Goal: Use online tool/utility: Utilize a website feature to perform a specific function

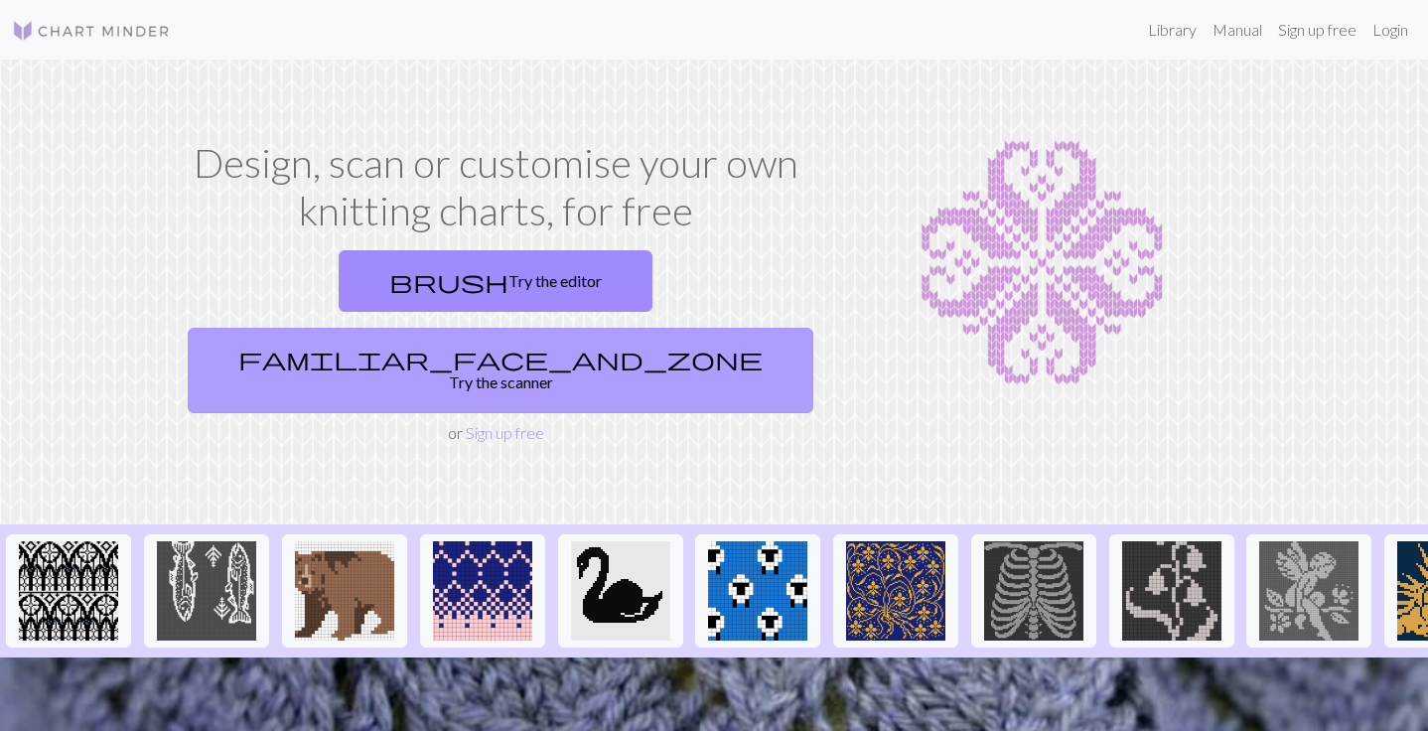
click at [613, 328] on link "familiar_face_and_zone Try the scanner" at bounding box center [501, 370] width 626 height 85
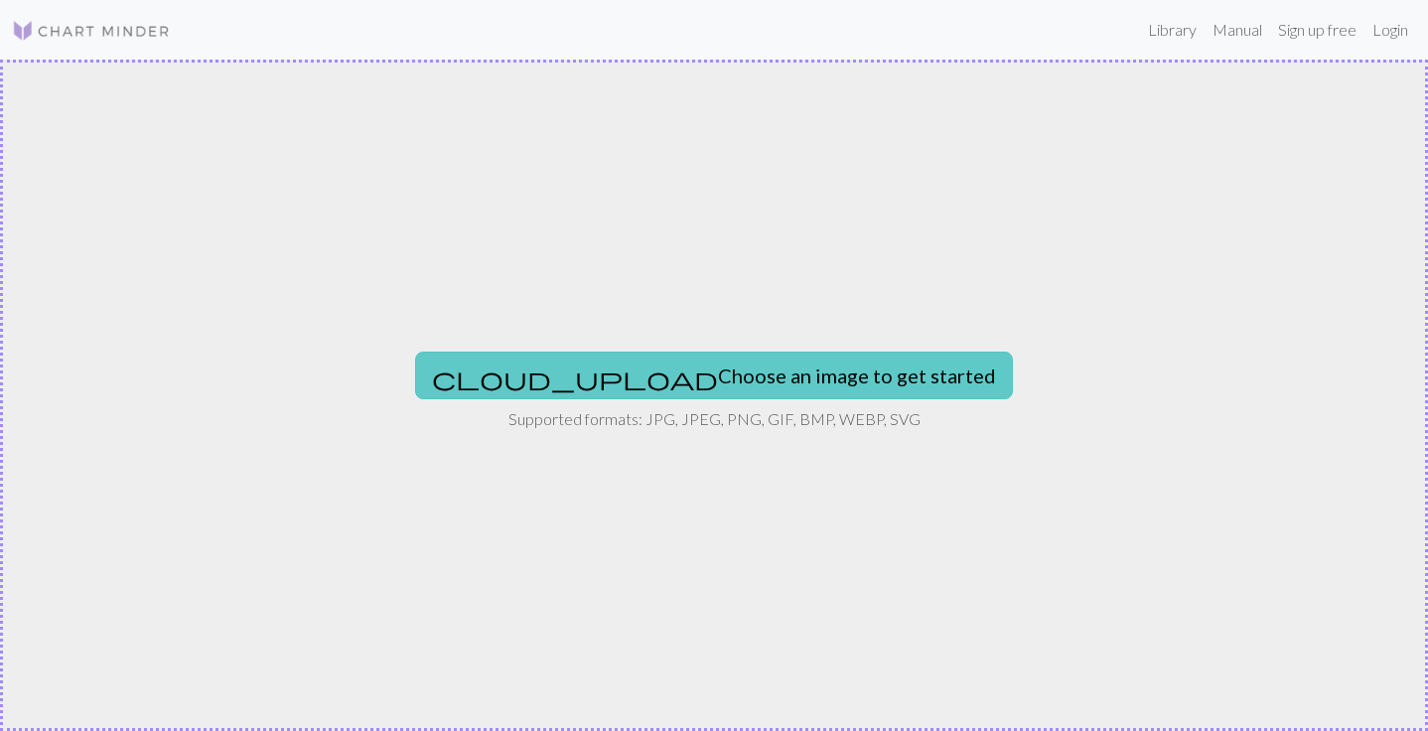
click at [707, 379] on button "cloud_upload Choose an image to get started" at bounding box center [714, 376] width 598 height 48
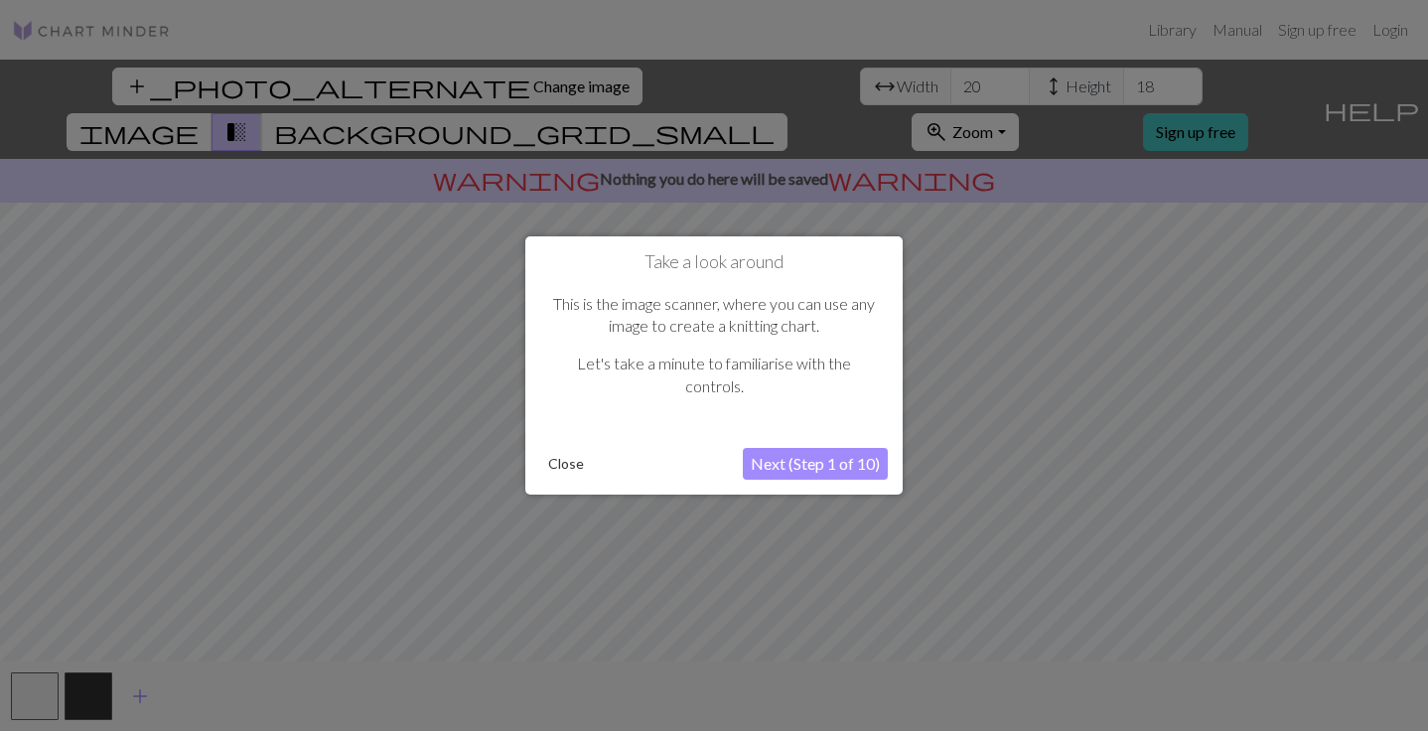
click at [799, 467] on button "Next (Step 1 of 10)" at bounding box center [815, 464] width 145 height 32
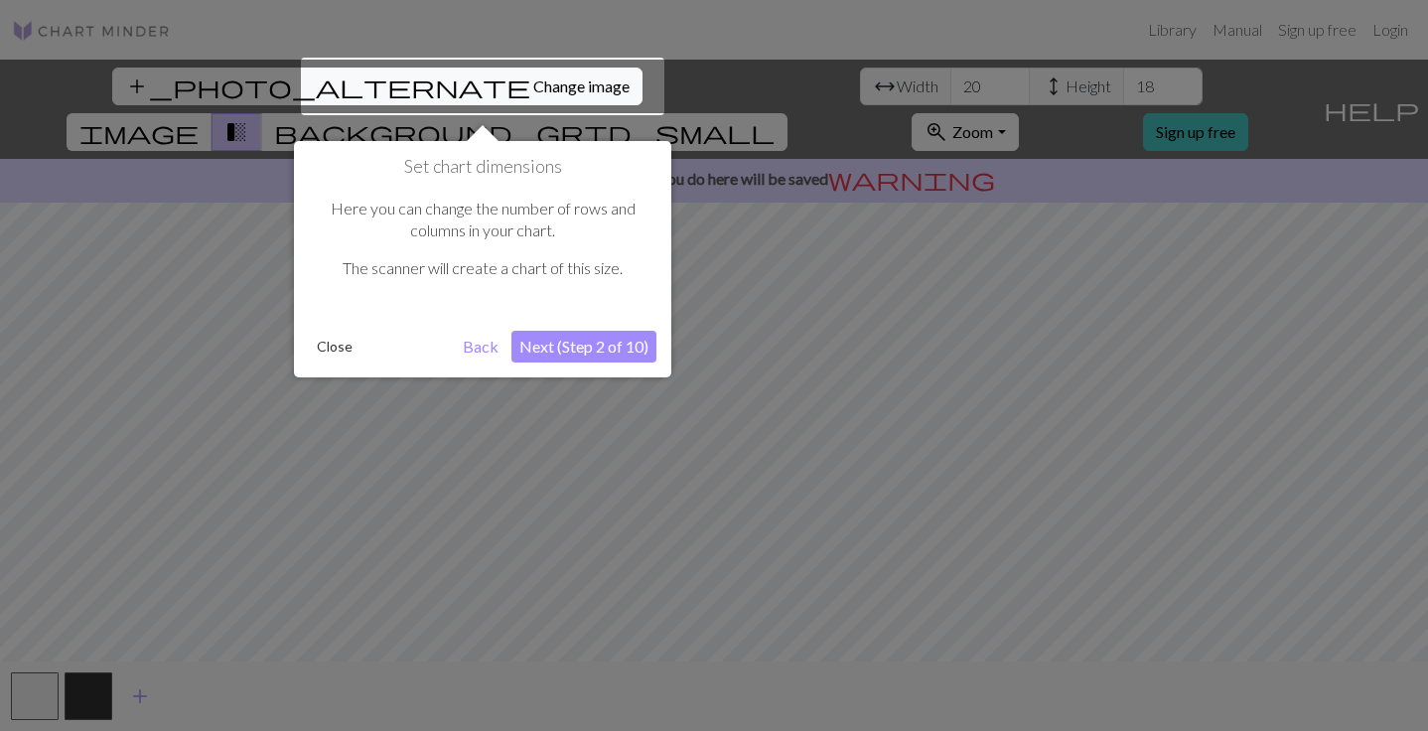
click at [579, 344] on button "Next (Step 2 of 10)" at bounding box center [583, 347] width 145 height 32
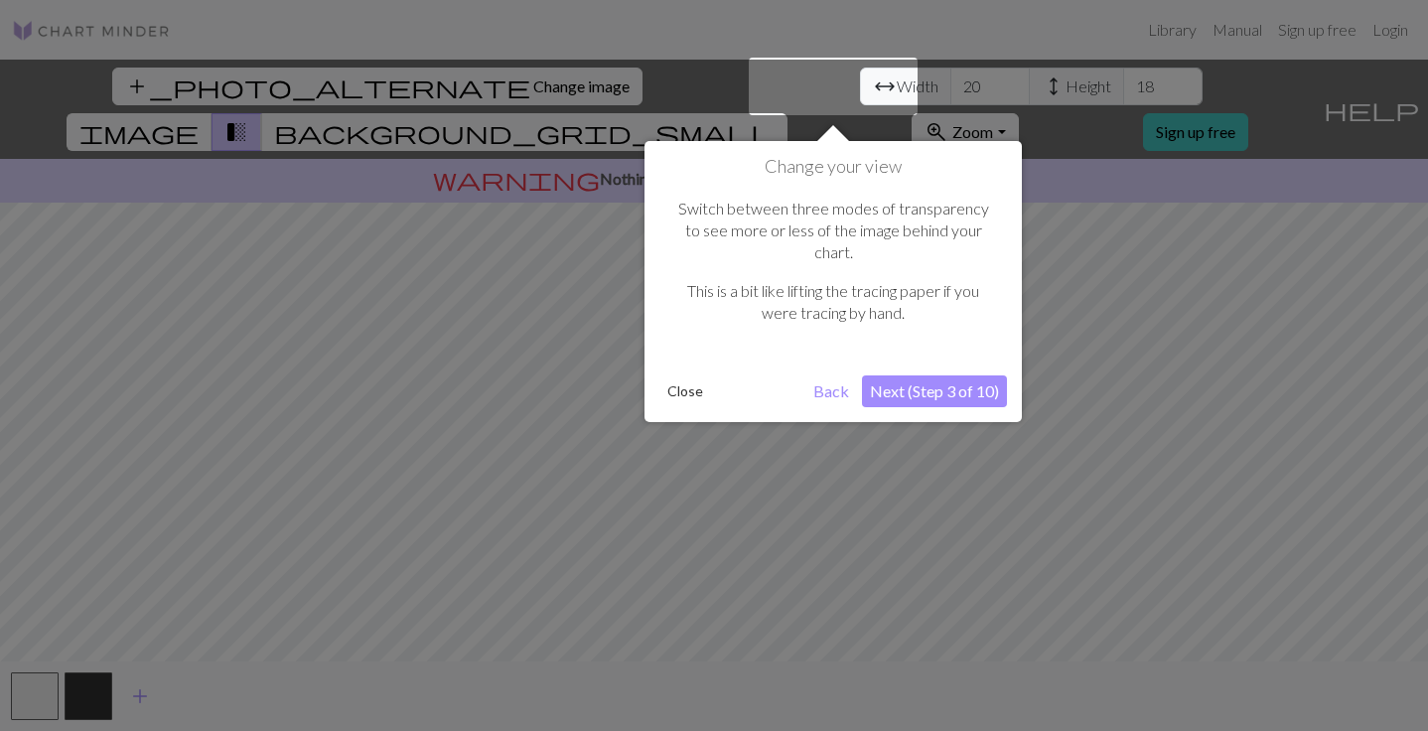
click at [934, 375] on button "Next (Step 3 of 10)" at bounding box center [934, 391] width 145 height 32
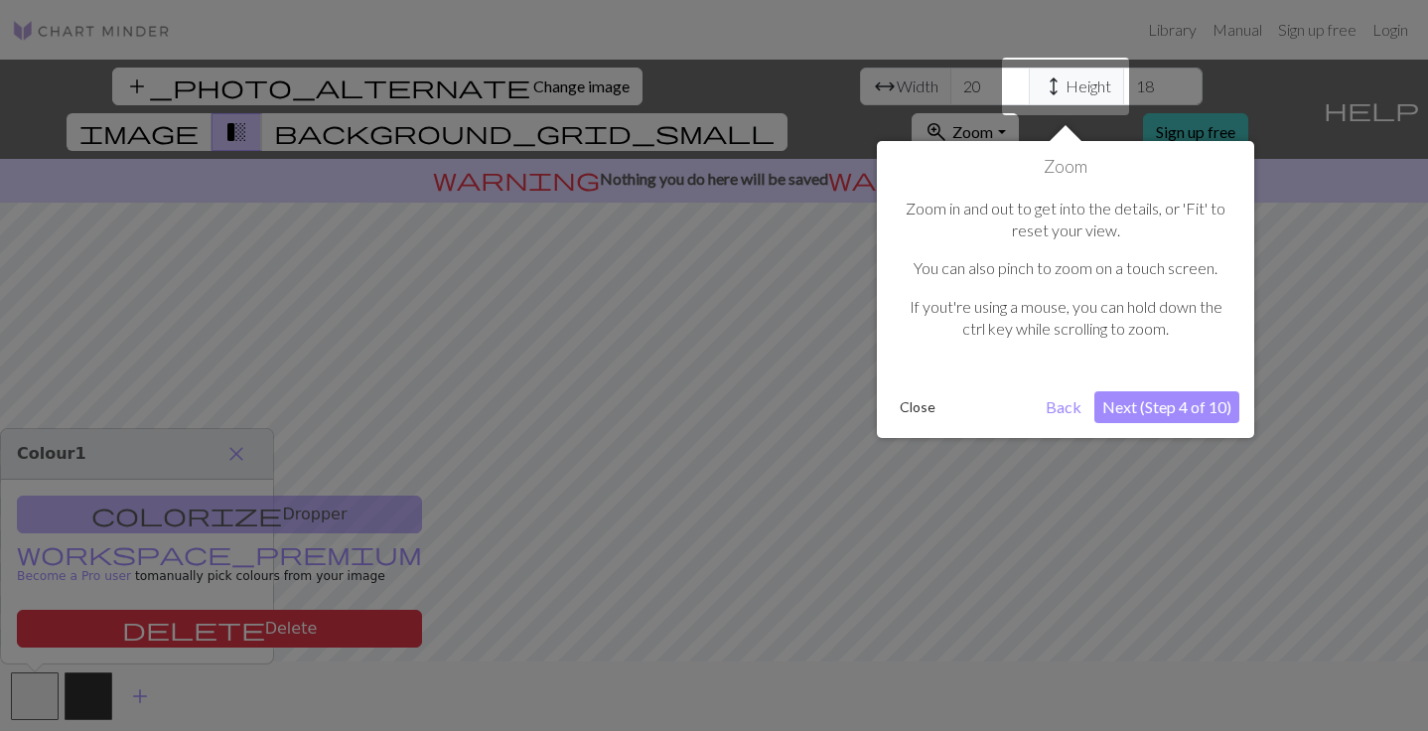
click at [1157, 409] on button "Next (Step 4 of 10)" at bounding box center [1166, 407] width 145 height 32
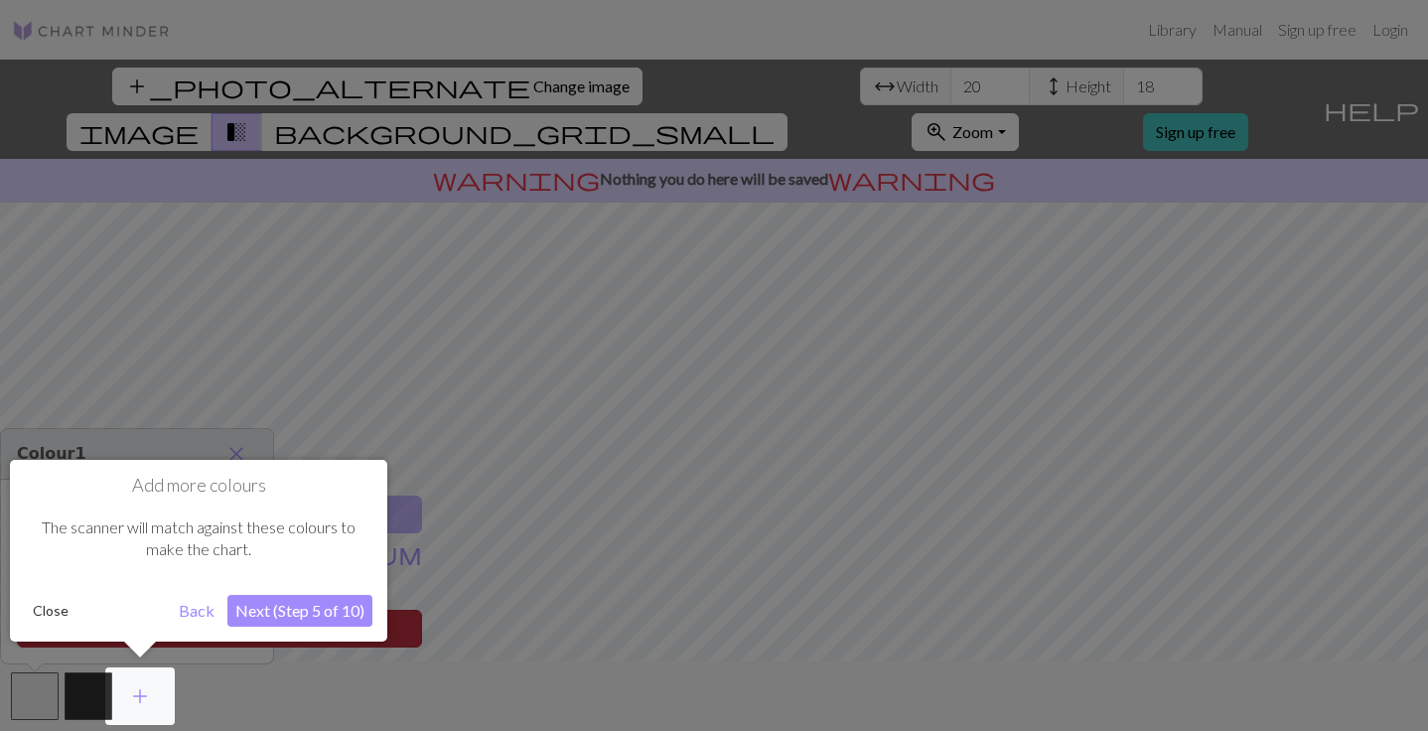
click at [49, 621] on button "Close" at bounding box center [51, 611] width 52 height 30
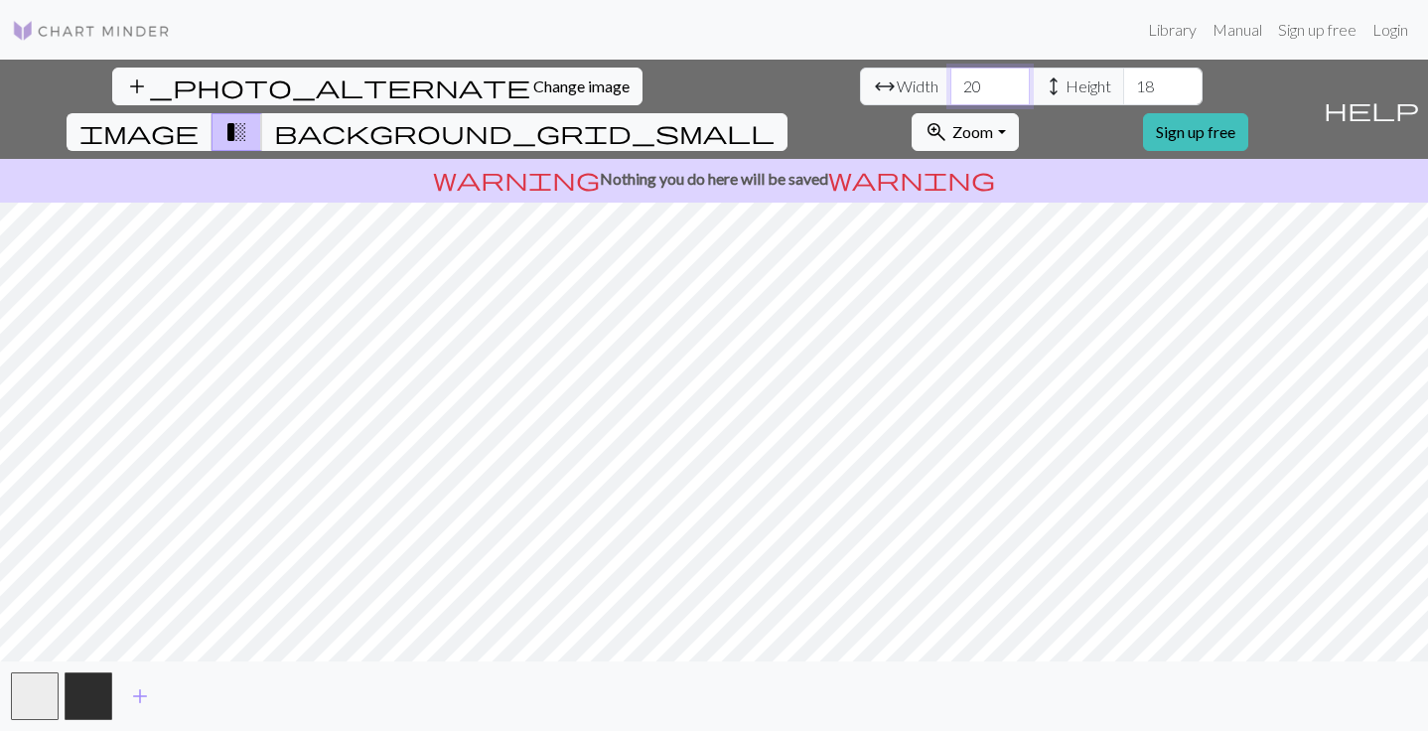
click at [950, 103] on input "20" at bounding box center [989, 87] width 79 height 38
click at [950, 85] on input "20" at bounding box center [989, 87] width 79 height 38
click at [950, 84] on input "20" at bounding box center [989, 87] width 79 height 38
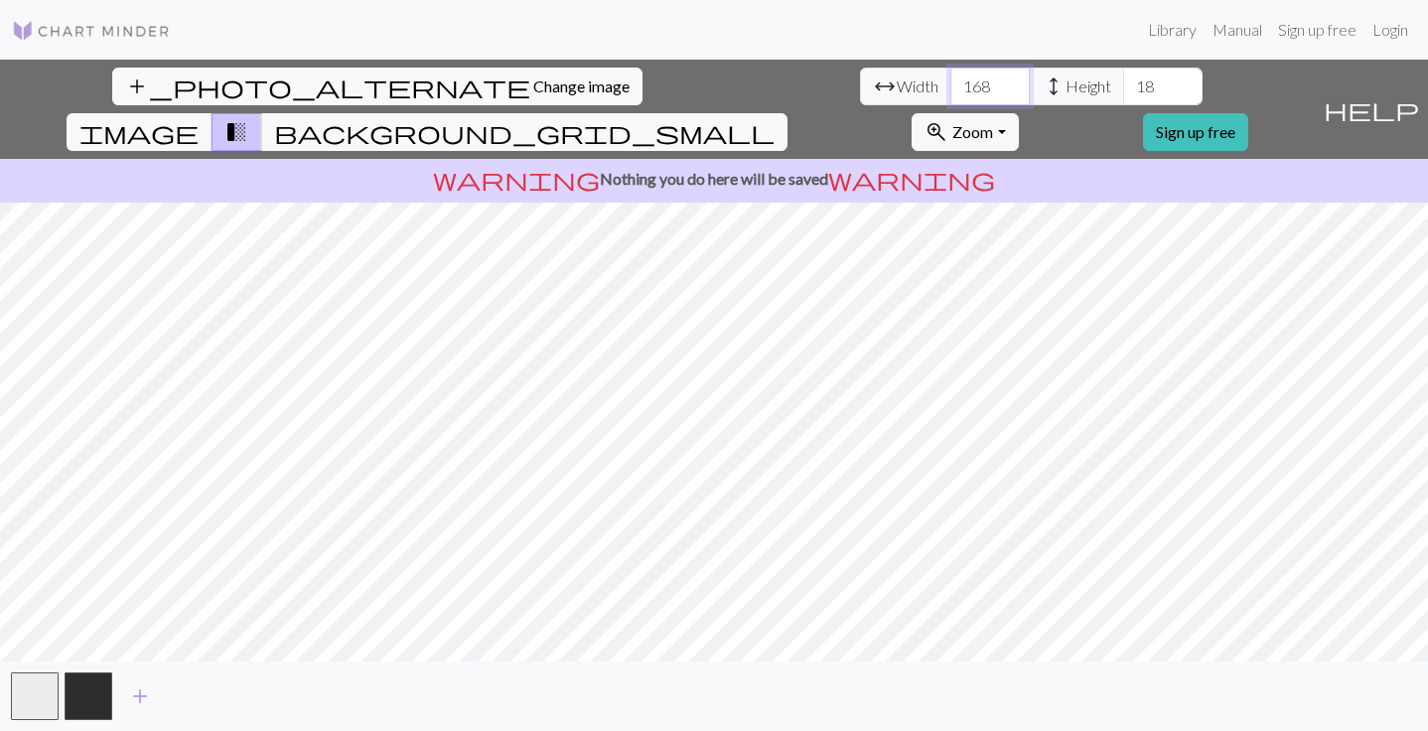
type input "168"
click at [1123, 77] on input "18" at bounding box center [1162, 87] width 79 height 38
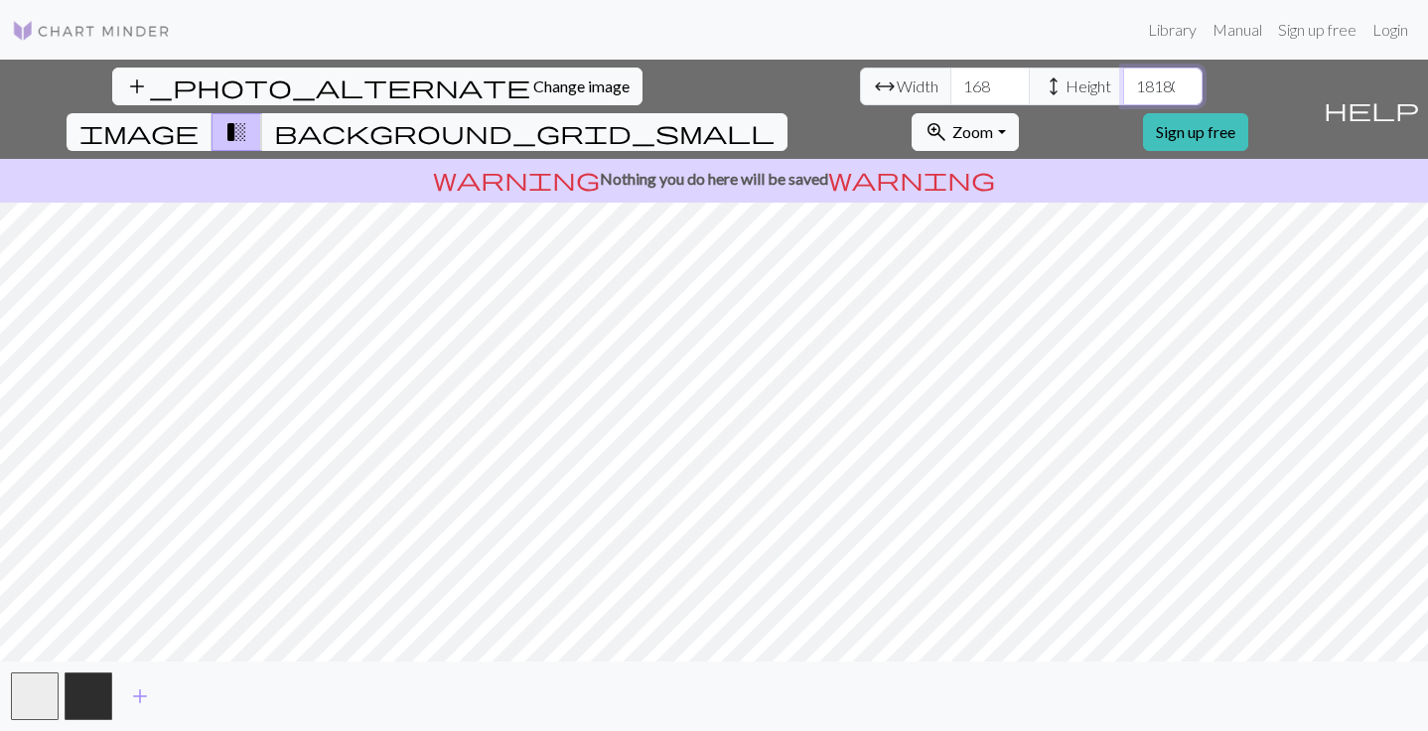
click at [1123, 87] on input "18180" at bounding box center [1162, 87] width 79 height 38
click at [1123, 75] on input "18180" at bounding box center [1162, 87] width 79 height 38
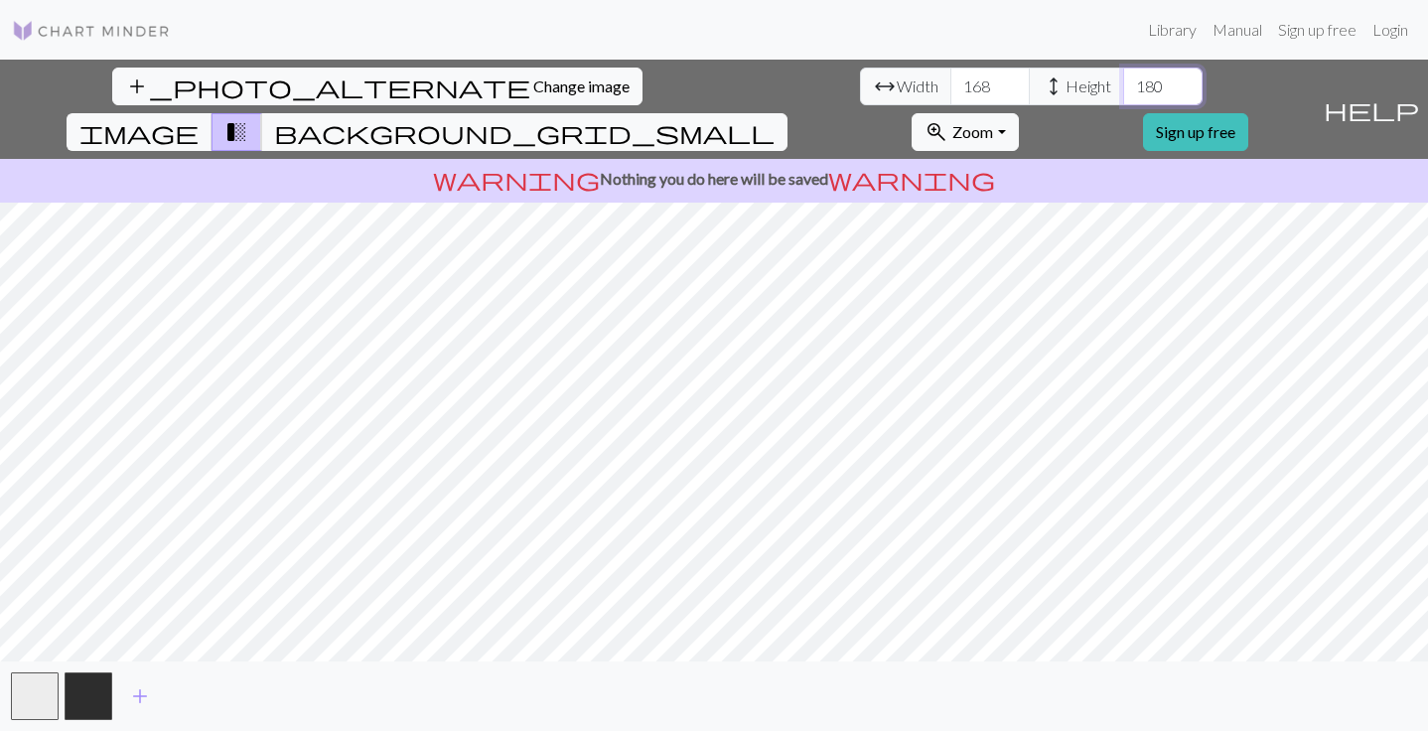
scroll to position [0, 0]
type input "180"
click at [0, 387] on html "This website uses cookies to ensure you get the best experience on our website.…" at bounding box center [714, 365] width 1428 height 731
click at [950, 84] on input "168" at bounding box center [989, 87] width 79 height 38
click at [533, 79] on span "Change image" at bounding box center [581, 85] width 96 height 19
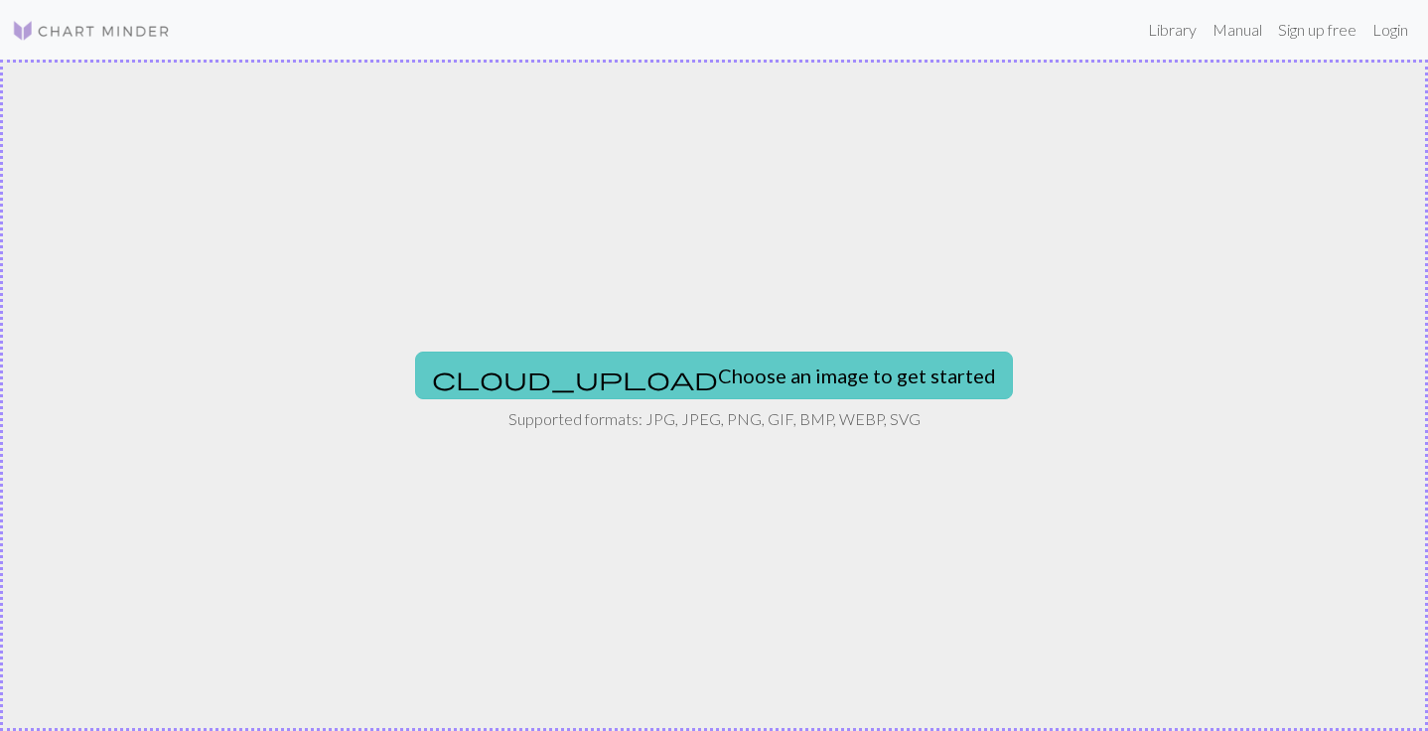
click at [742, 364] on button "cloud_upload Choose an image to get started" at bounding box center [714, 376] width 598 height 48
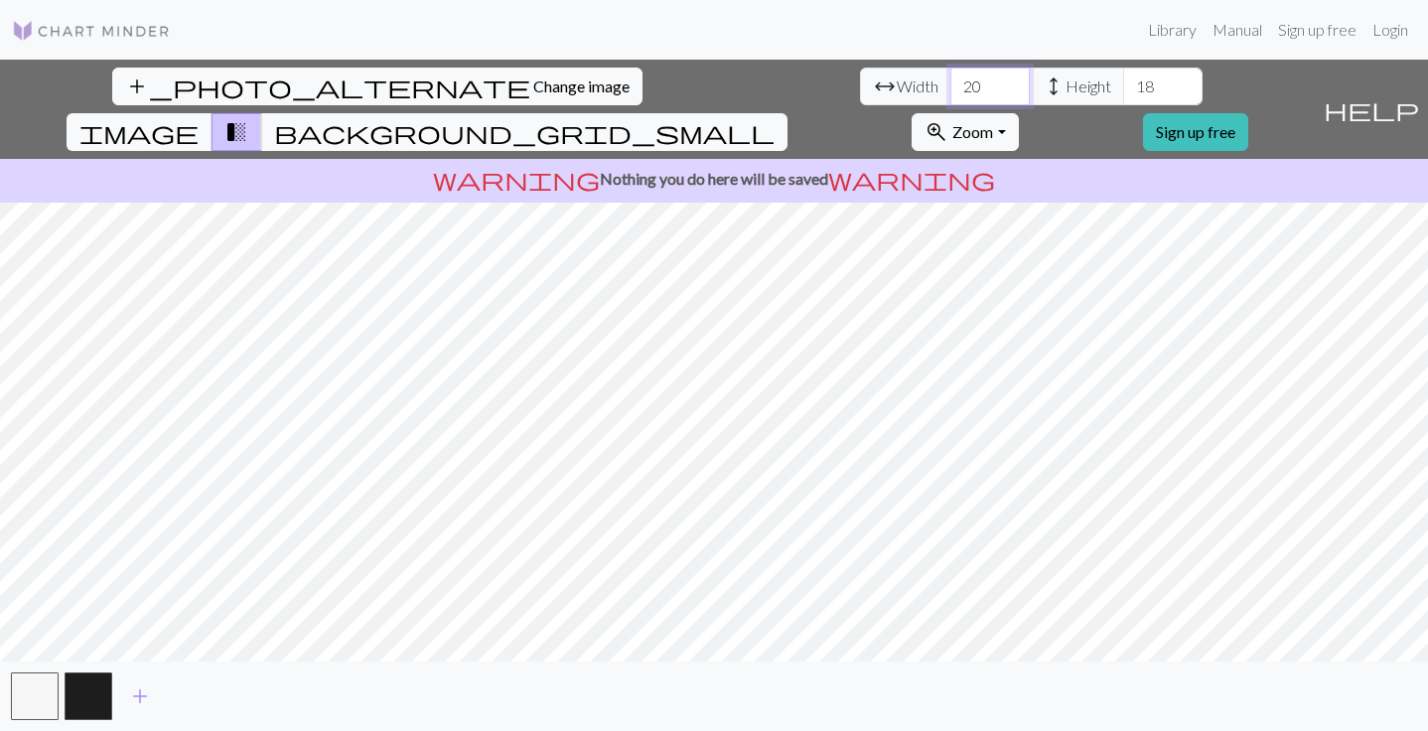
click at [950, 76] on input "20" at bounding box center [989, 87] width 79 height 38
type input "2"
type input "168"
click at [1123, 84] on input "18" at bounding box center [1162, 87] width 79 height 38
type input "180"
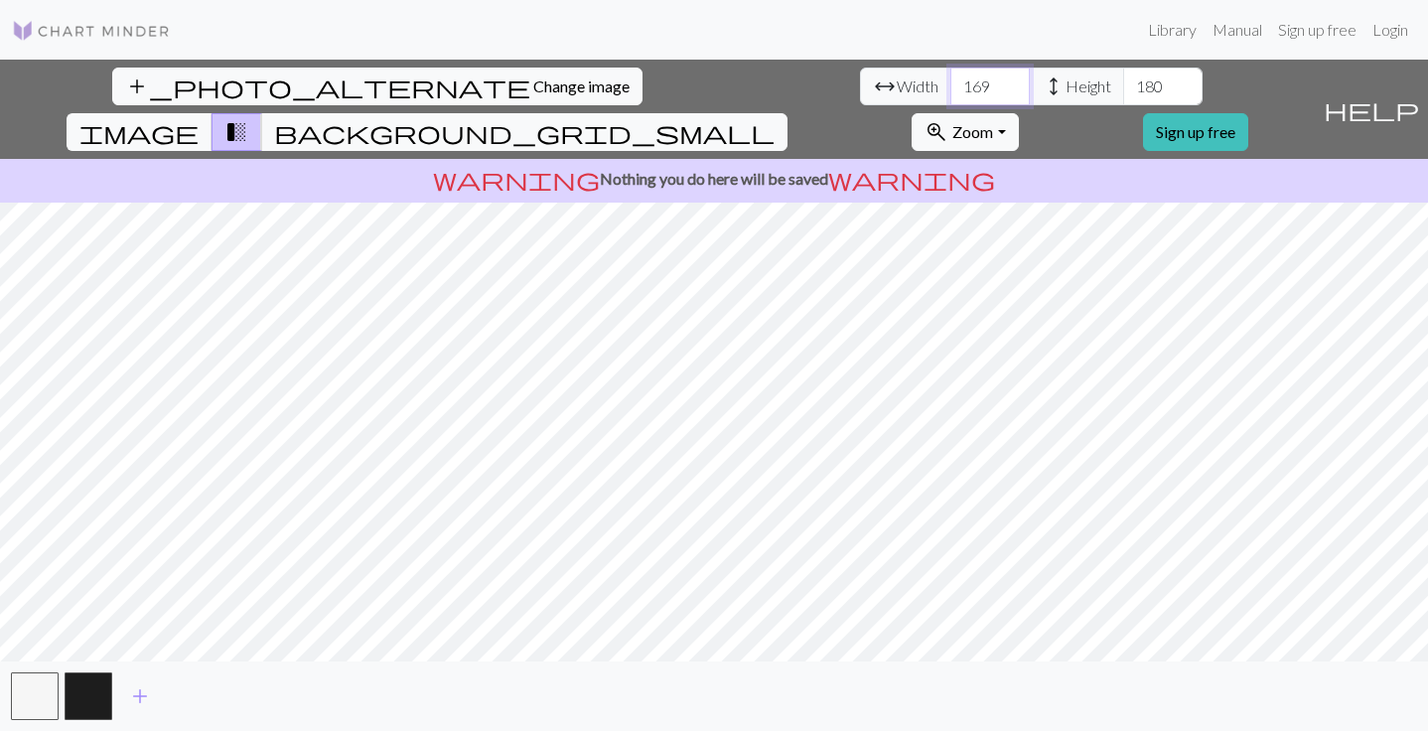
click at [950, 85] on input "169" at bounding box center [989, 87] width 79 height 38
click at [950, 79] on input "170" at bounding box center [989, 87] width 79 height 38
click at [950, 79] on input "171" at bounding box center [989, 87] width 79 height 38
click at [950, 79] on input "172" at bounding box center [989, 87] width 79 height 38
click at [950, 79] on input "173" at bounding box center [989, 87] width 79 height 38
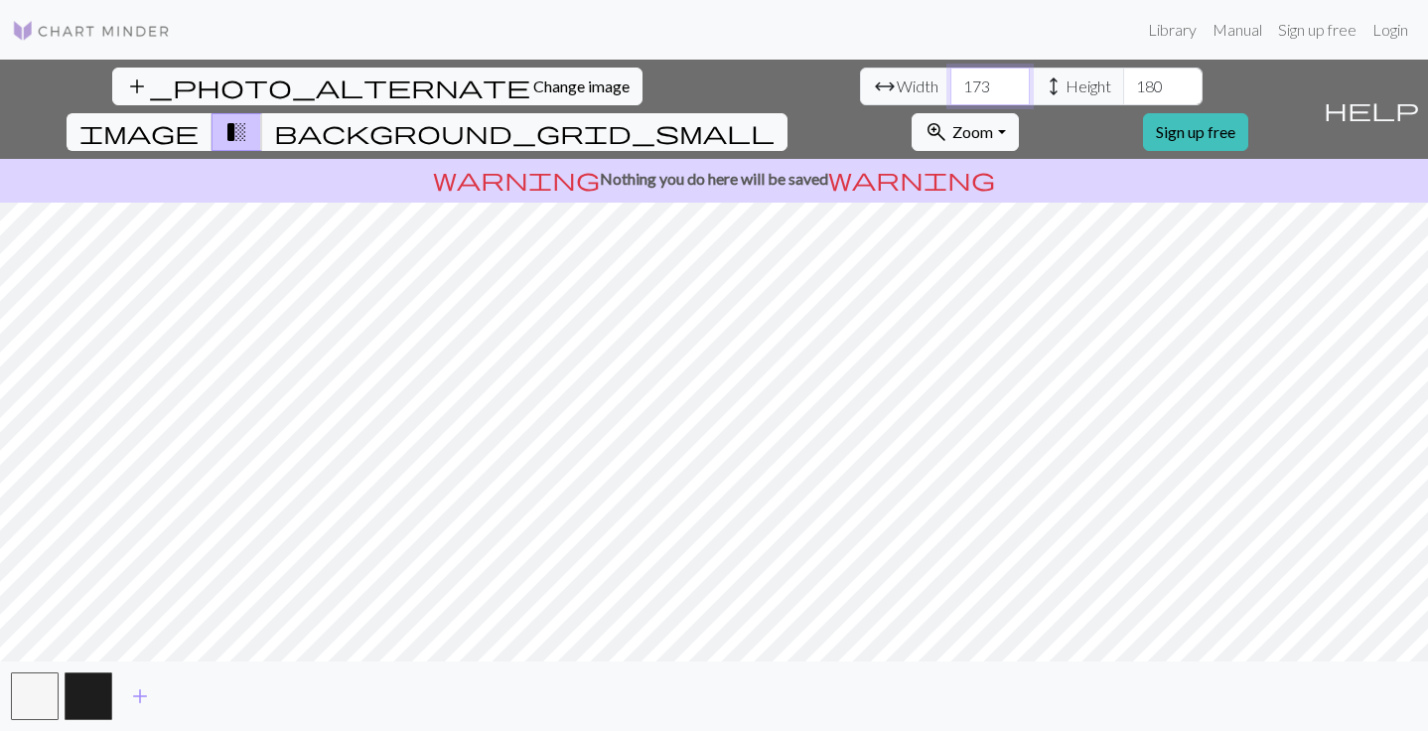
click at [950, 79] on input "174" at bounding box center [989, 87] width 79 height 38
click at [950, 79] on input "175" at bounding box center [989, 87] width 79 height 38
click at [950, 79] on input "176" at bounding box center [989, 87] width 79 height 38
click at [950, 79] on input "177" at bounding box center [989, 87] width 79 height 38
click at [950, 79] on input "178" at bounding box center [989, 87] width 79 height 38
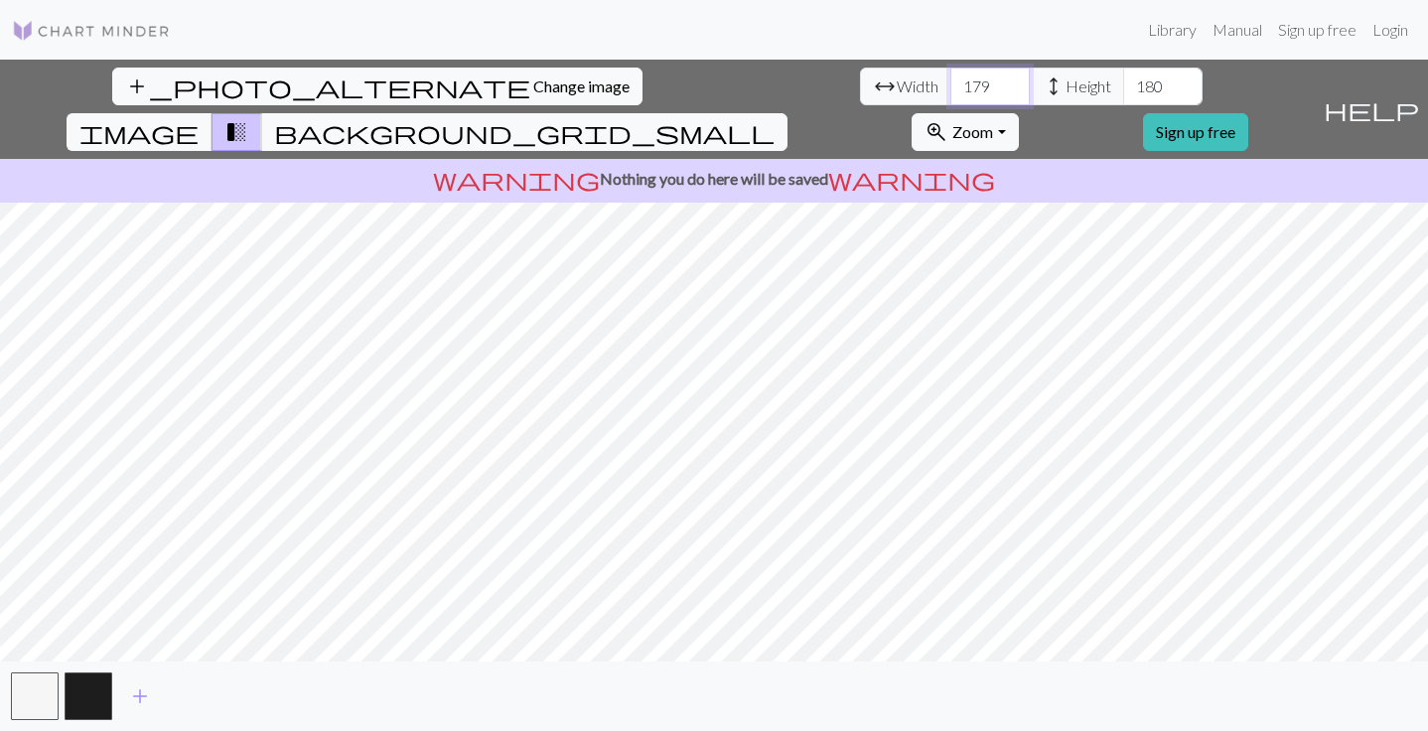
click at [950, 79] on input "179" at bounding box center [989, 87] width 79 height 38
click at [950, 79] on input "180" at bounding box center [989, 87] width 79 height 38
click at [950, 79] on input "181" at bounding box center [989, 87] width 79 height 38
click at [950, 79] on input "182" at bounding box center [989, 87] width 79 height 38
type input "183"
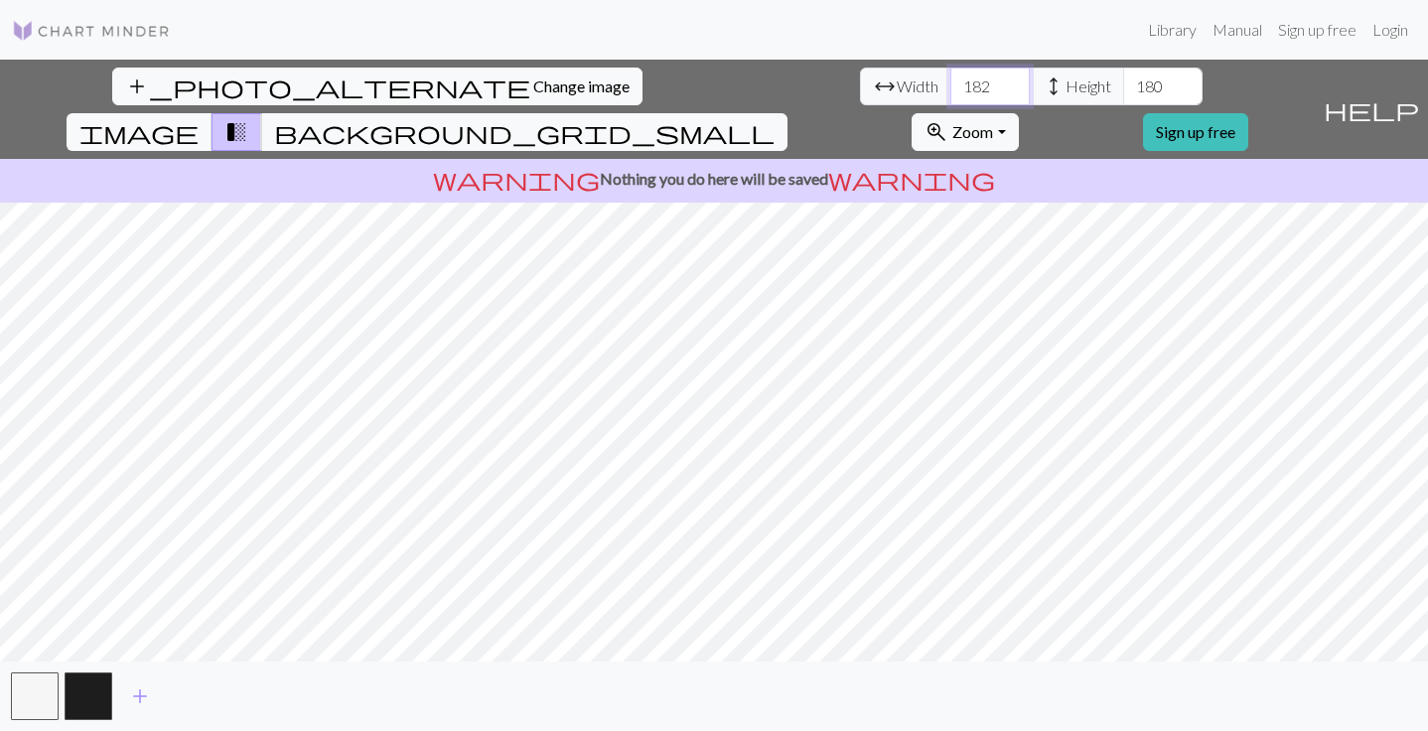
click at [950, 79] on input "183" at bounding box center [989, 87] width 79 height 38
click at [991, 672] on div "add_photo_alternate Change image arrow_range Width 183 height Height 180 image …" at bounding box center [714, 395] width 1428 height 671
